Goal: Task Accomplishment & Management: Use online tool/utility

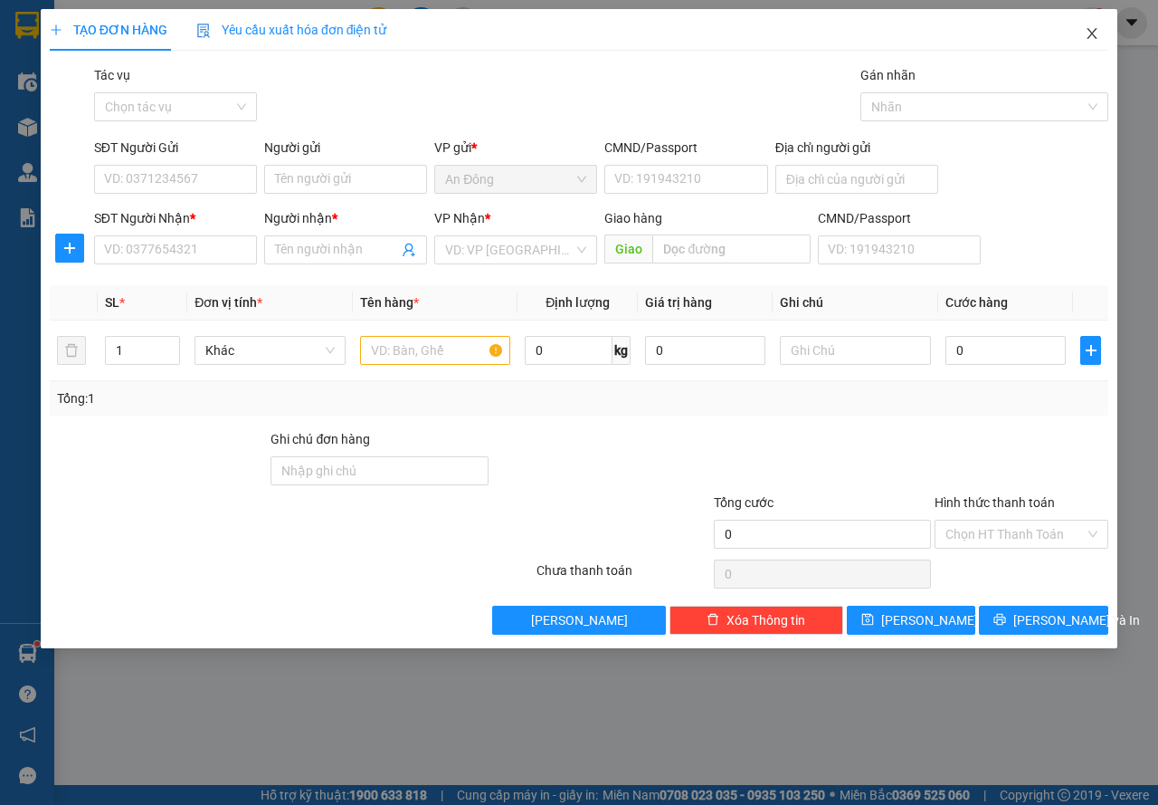
click at [1107, 19] on span "Close" at bounding box center [1092, 34] width 51 height 51
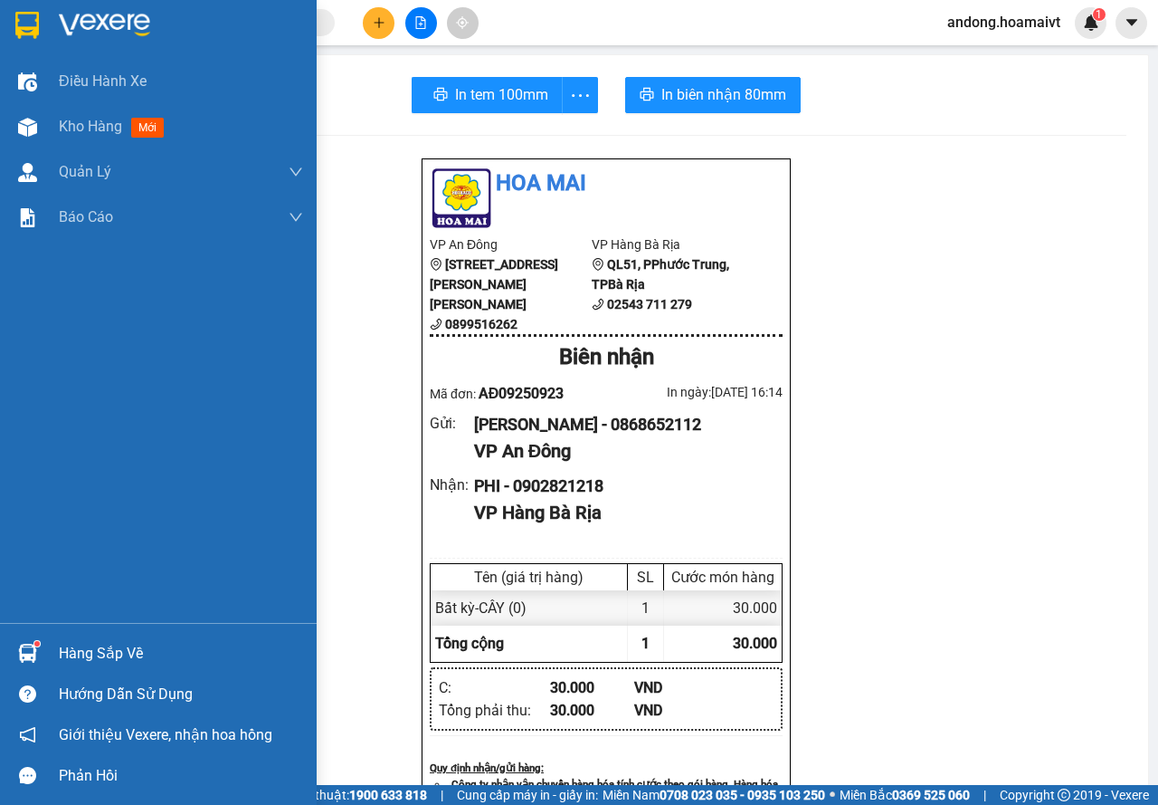
click at [20, 19] on img at bounding box center [27, 25] width 24 height 27
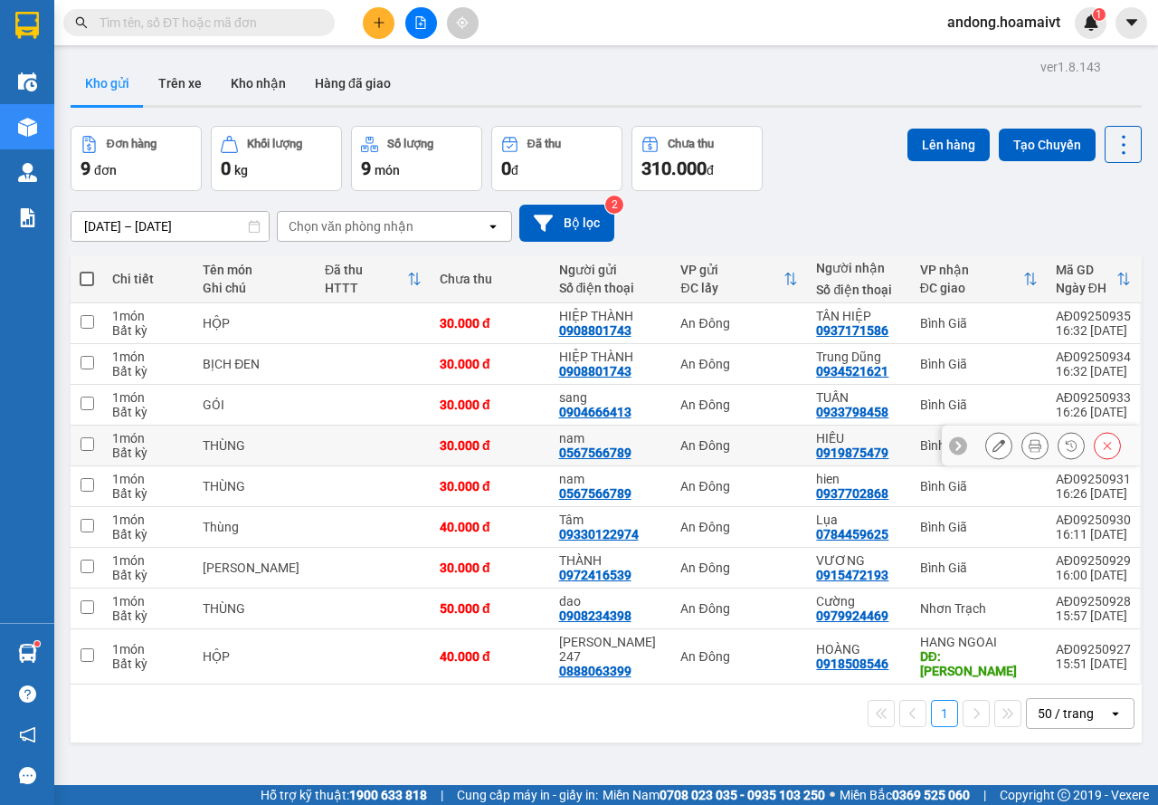
click at [1029, 451] on icon at bounding box center [1035, 445] width 13 height 13
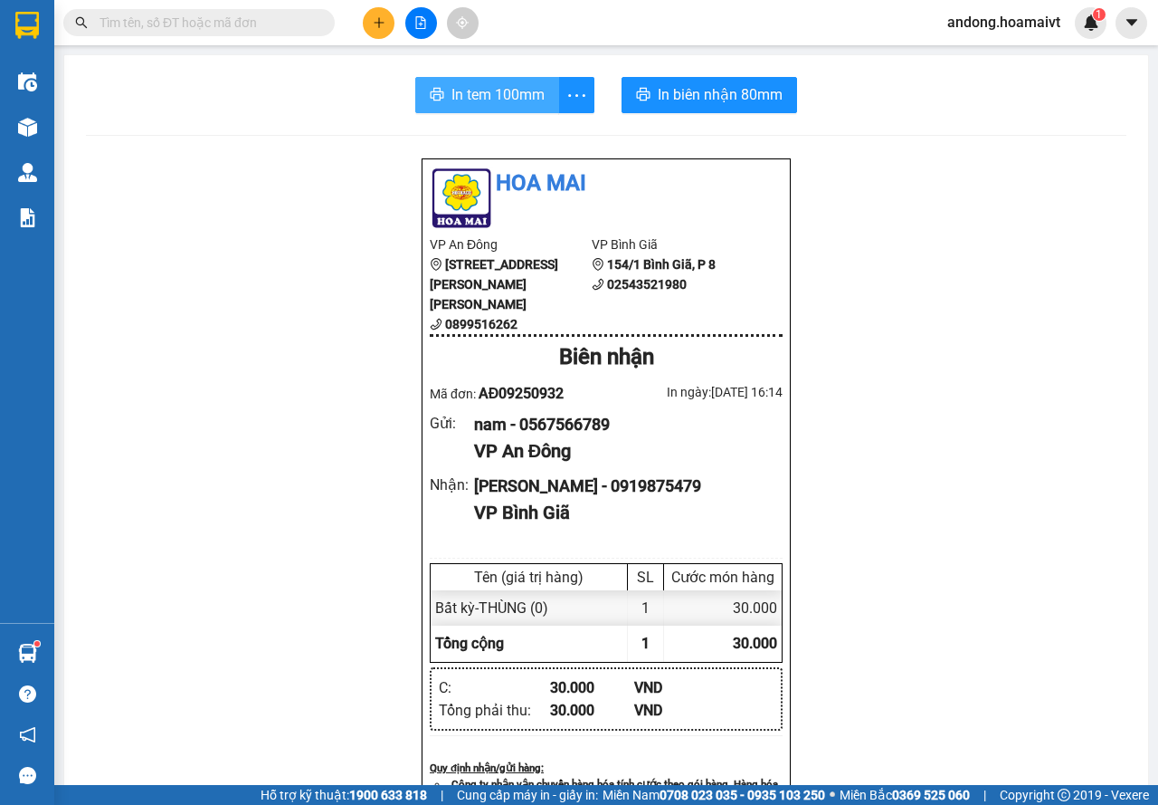
click at [496, 89] on span "In tem 100mm" at bounding box center [498, 94] width 93 height 23
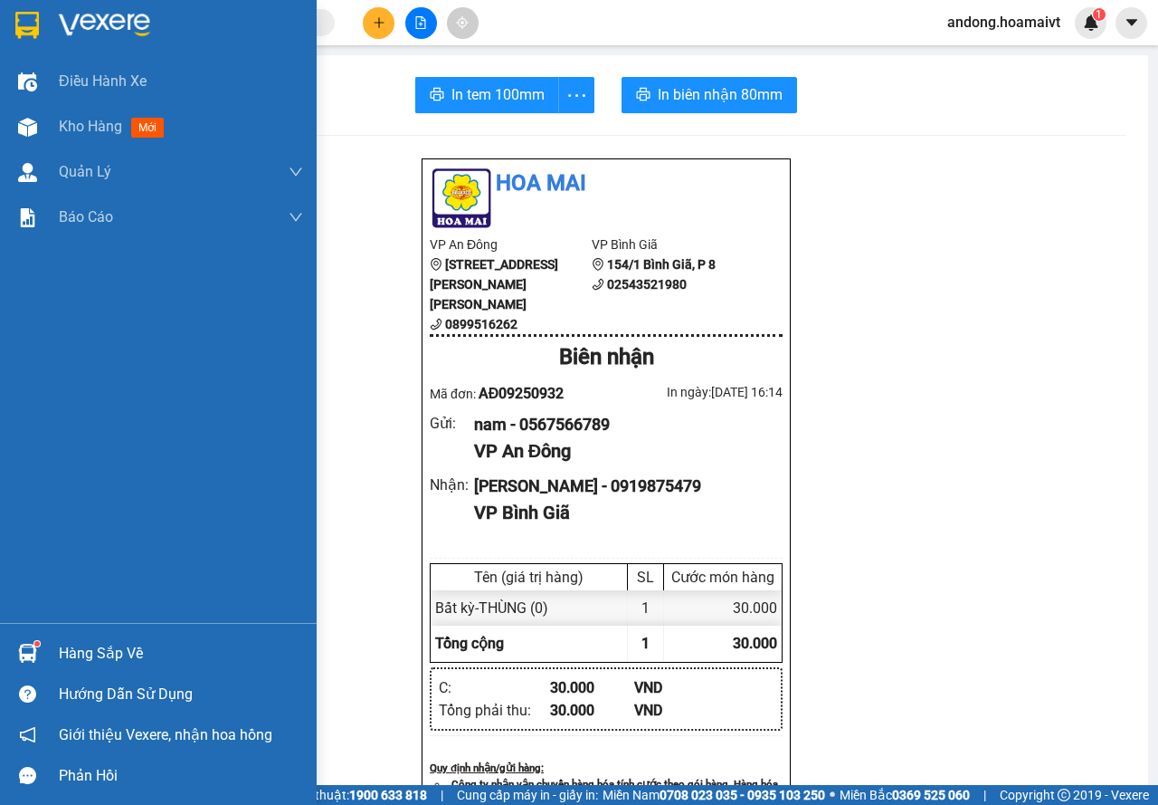
click at [32, 6] on div at bounding box center [158, 29] width 317 height 59
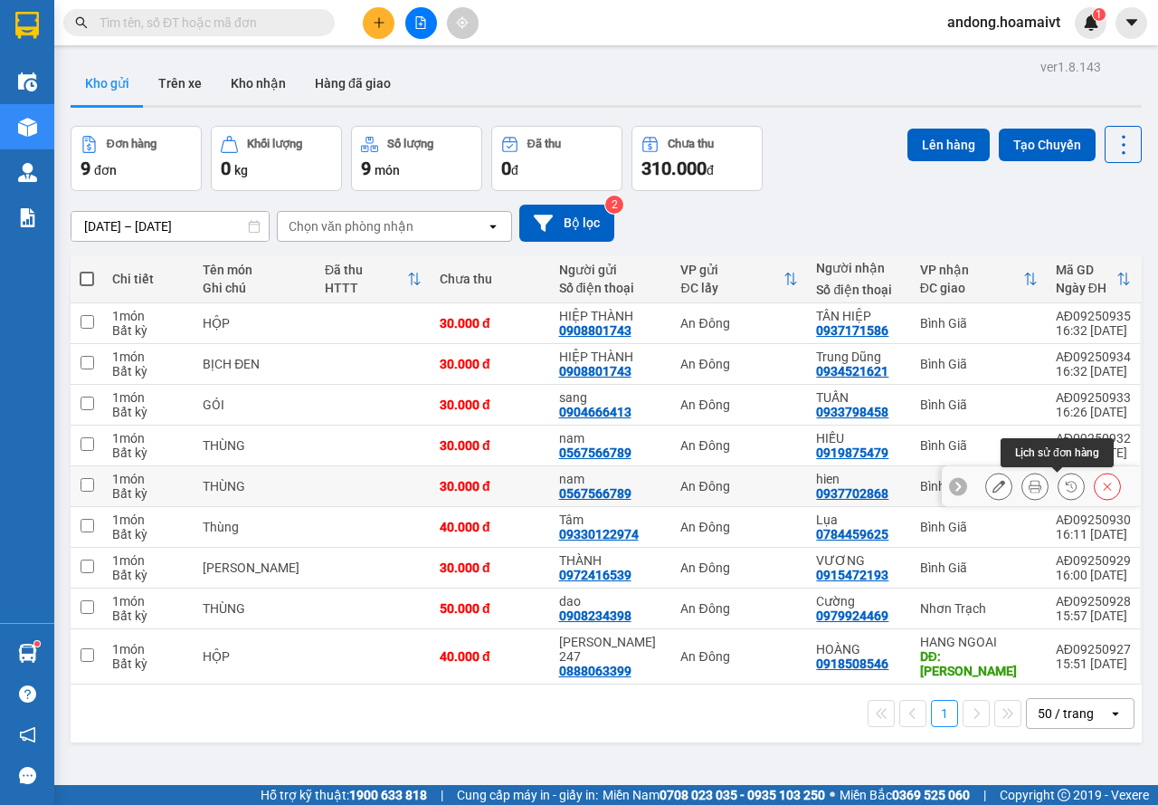
drag, startPoint x: 1048, startPoint y: 484, endPoint x: 1020, endPoint y: 484, distance: 28.1
click at [1020, 484] on div at bounding box center [1054, 485] width 136 height 27
click at [1029, 484] on icon at bounding box center [1035, 486] width 13 height 13
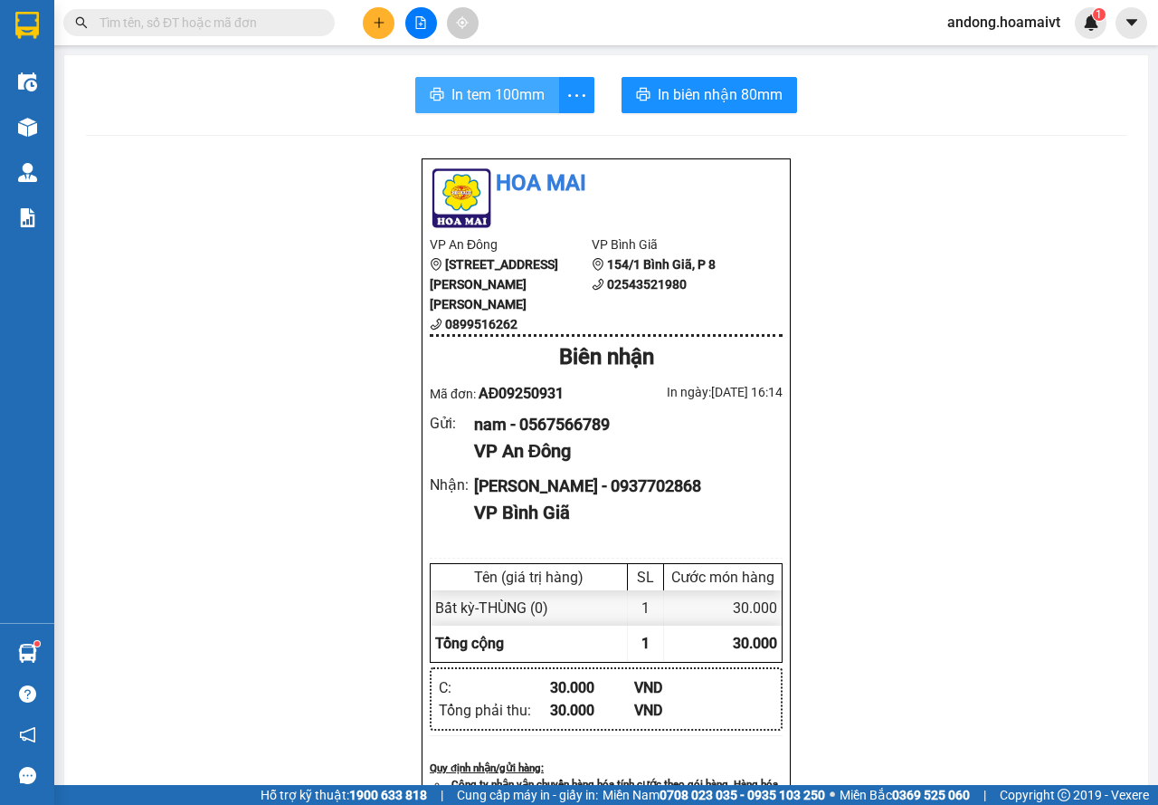
click at [508, 104] on span "In tem 100mm" at bounding box center [498, 94] width 93 height 23
